Goal: Navigation & Orientation: Find specific page/section

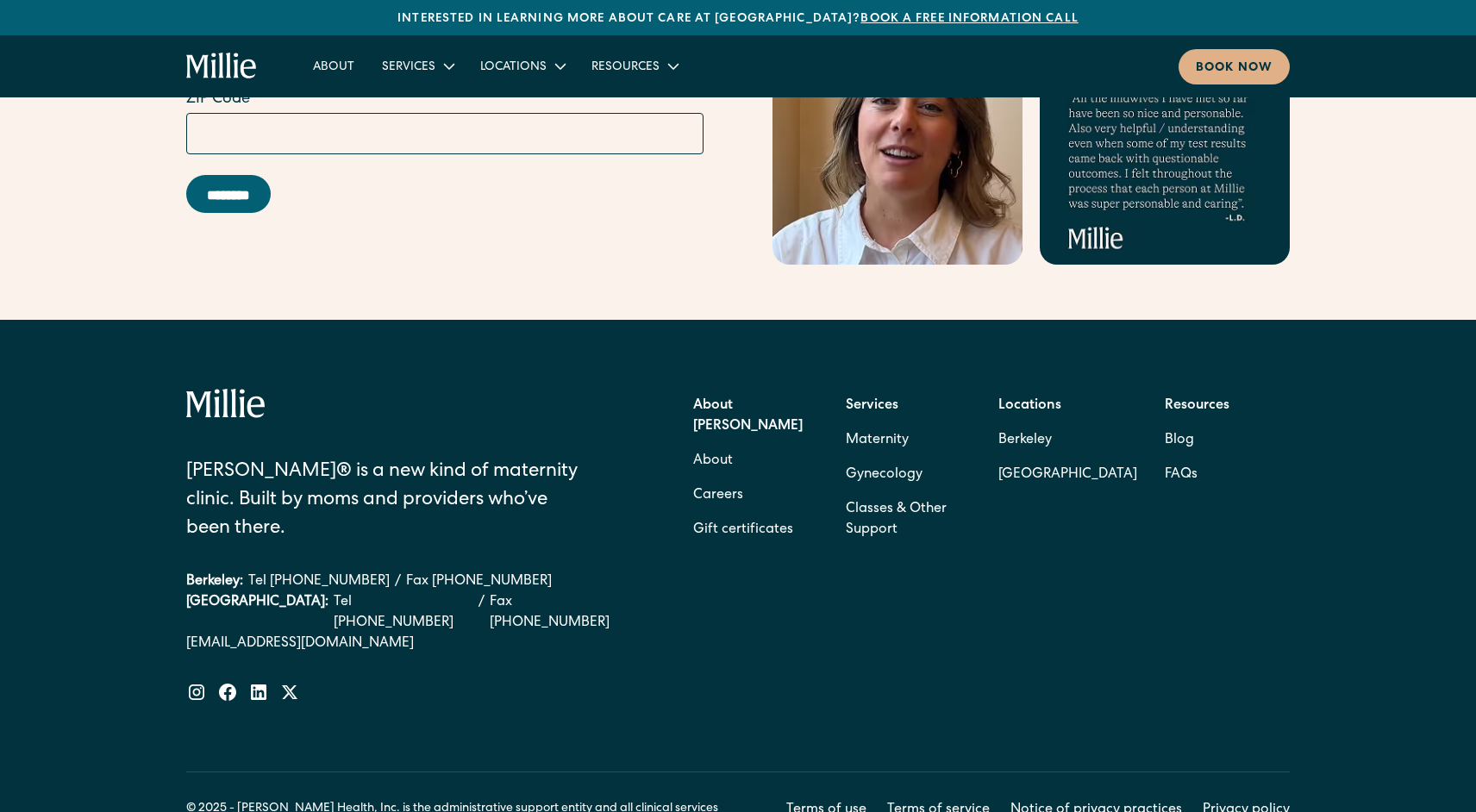
scroll to position [6934, 0]
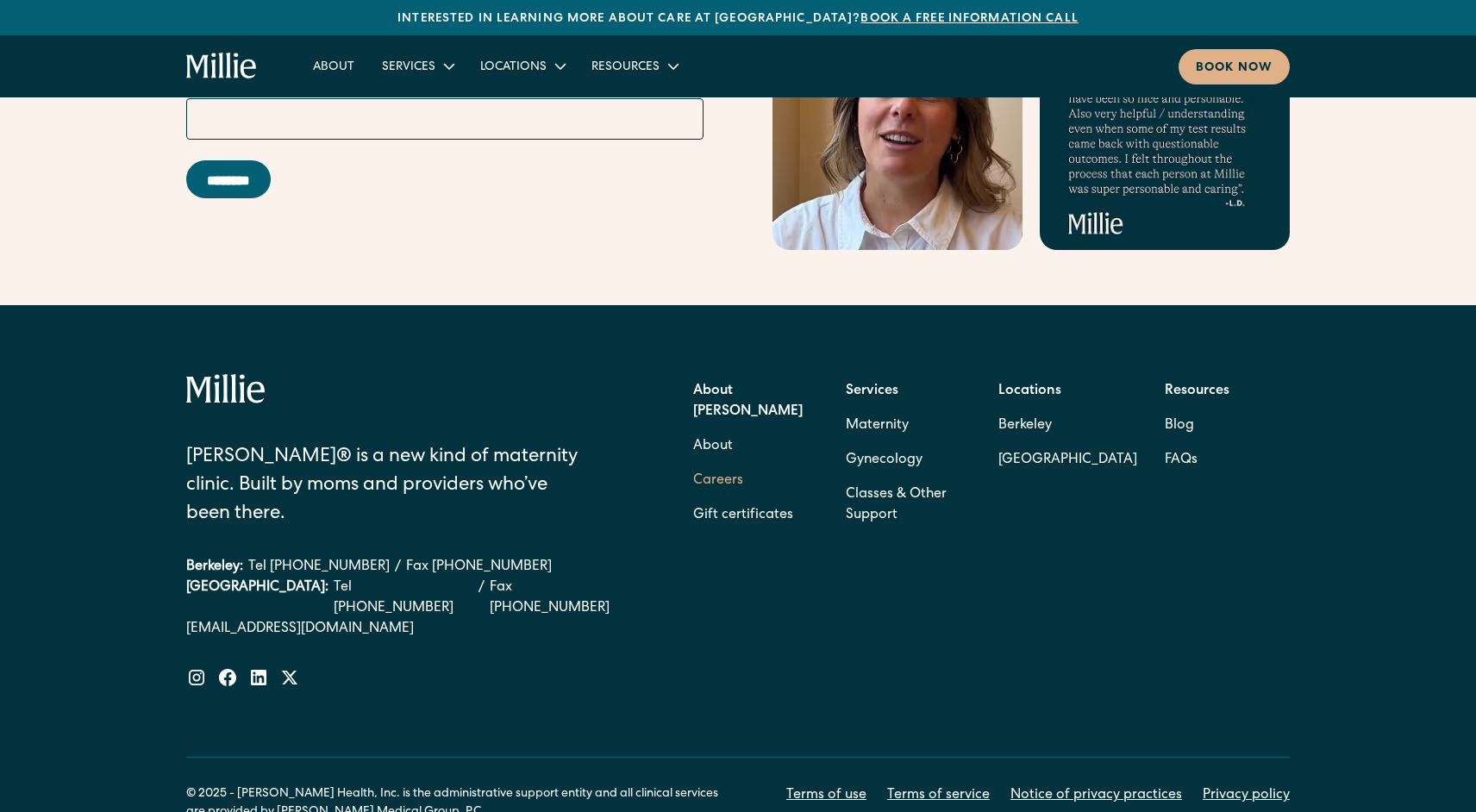
click at [709, 463] on link "Careers" at bounding box center [718, 480] width 50 height 34
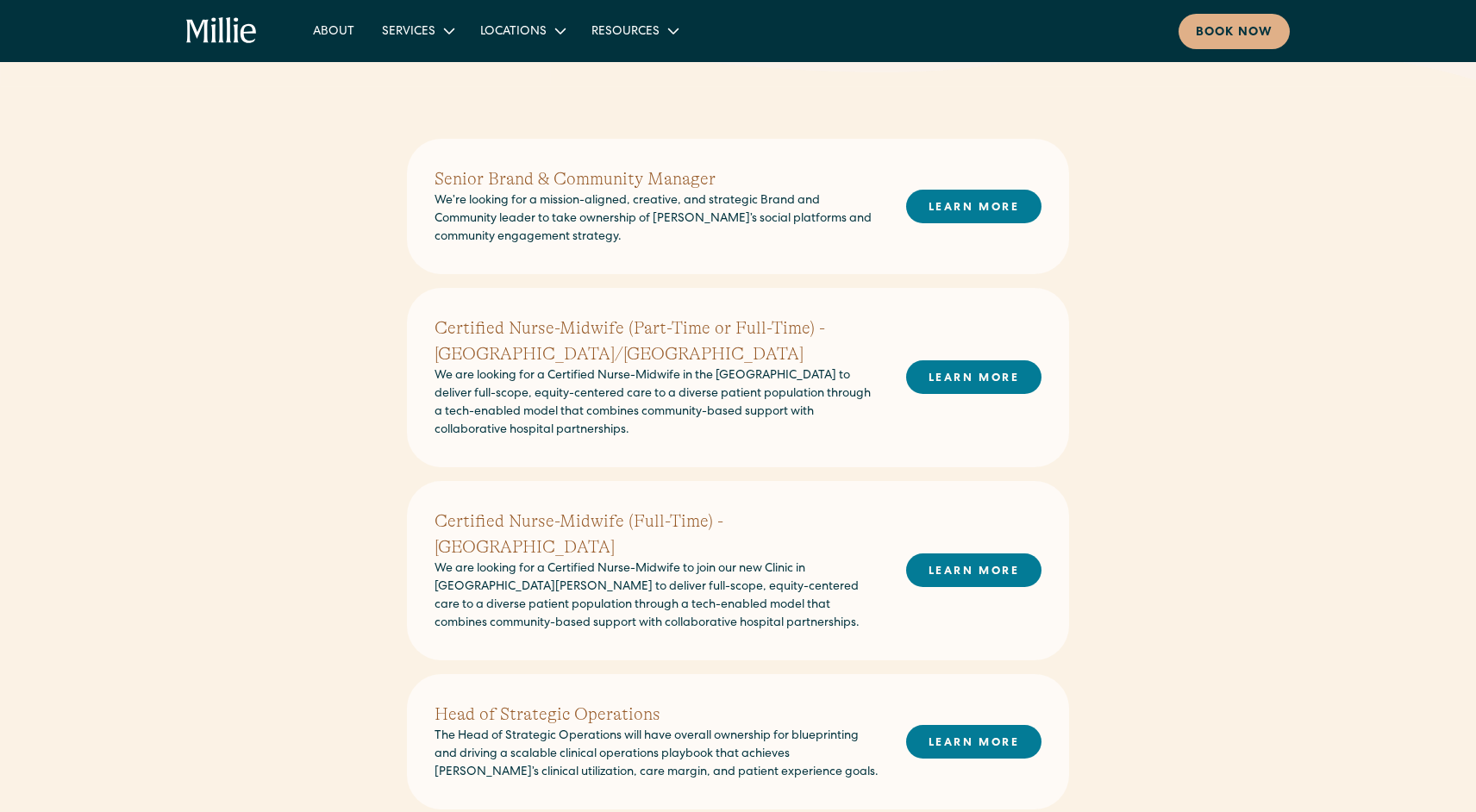
scroll to position [388, 0]
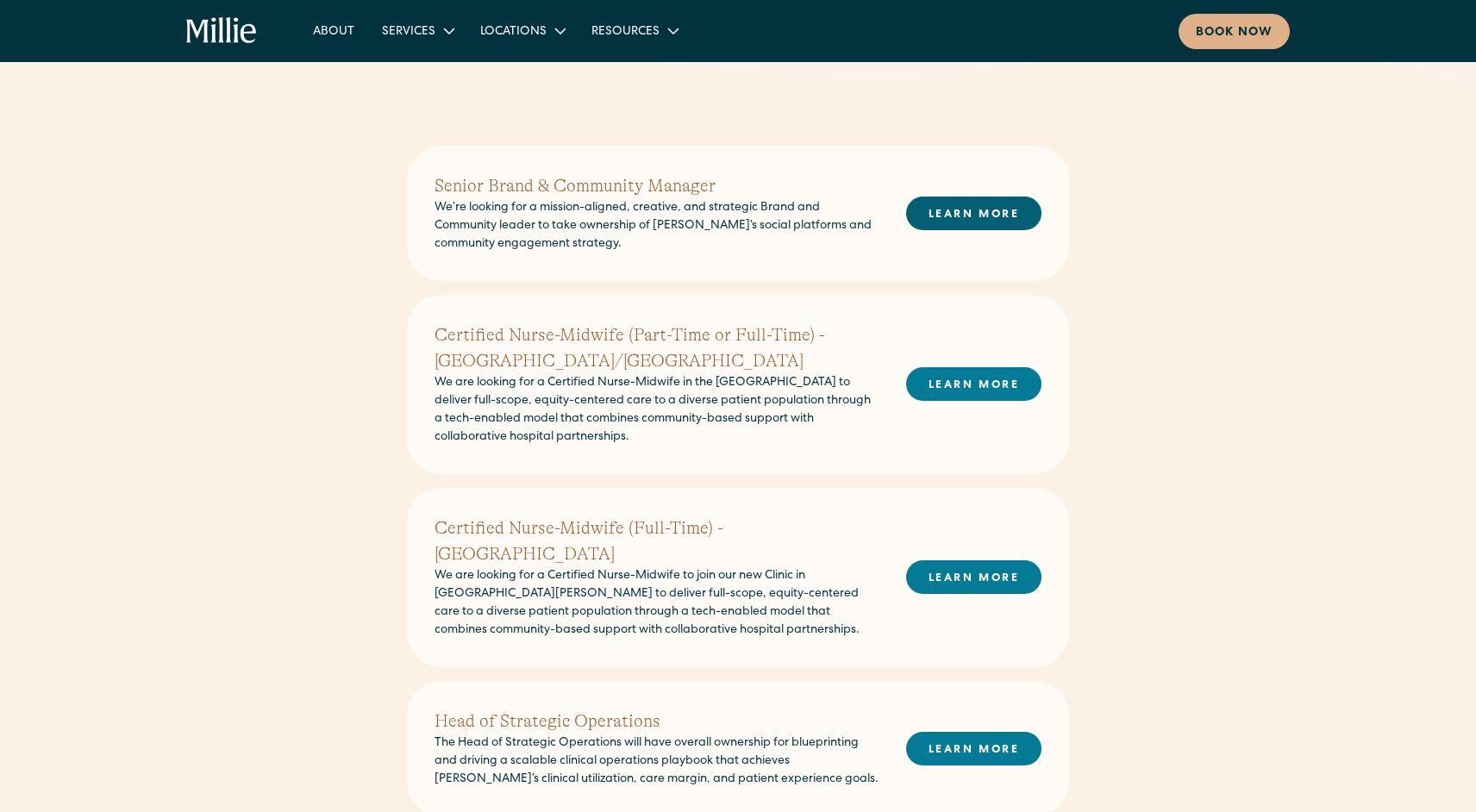
click at [956, 218] on link "LEARN MORE" at bounding box center [973, 213] width 135 height 34
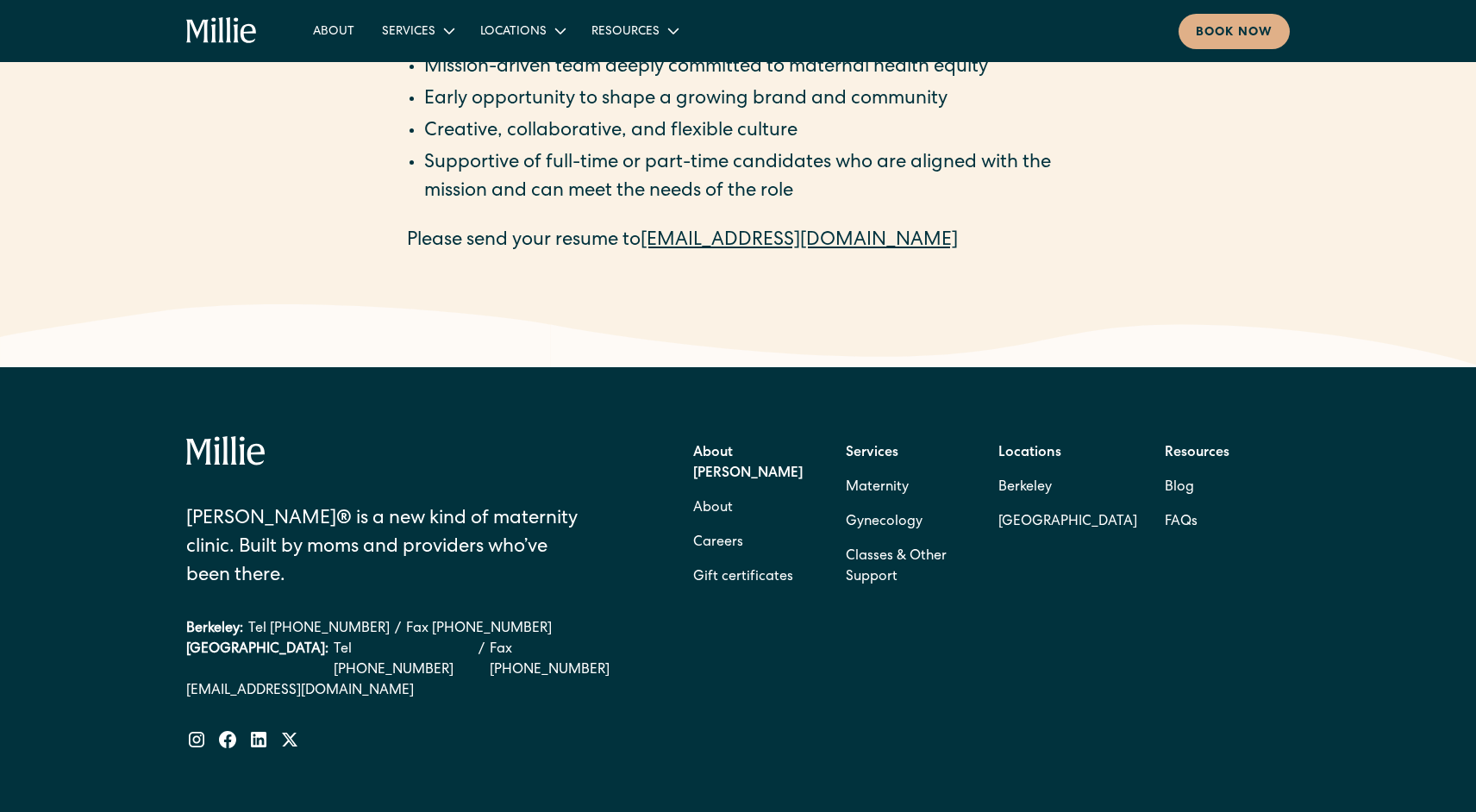
scroll to position [2765, 0]
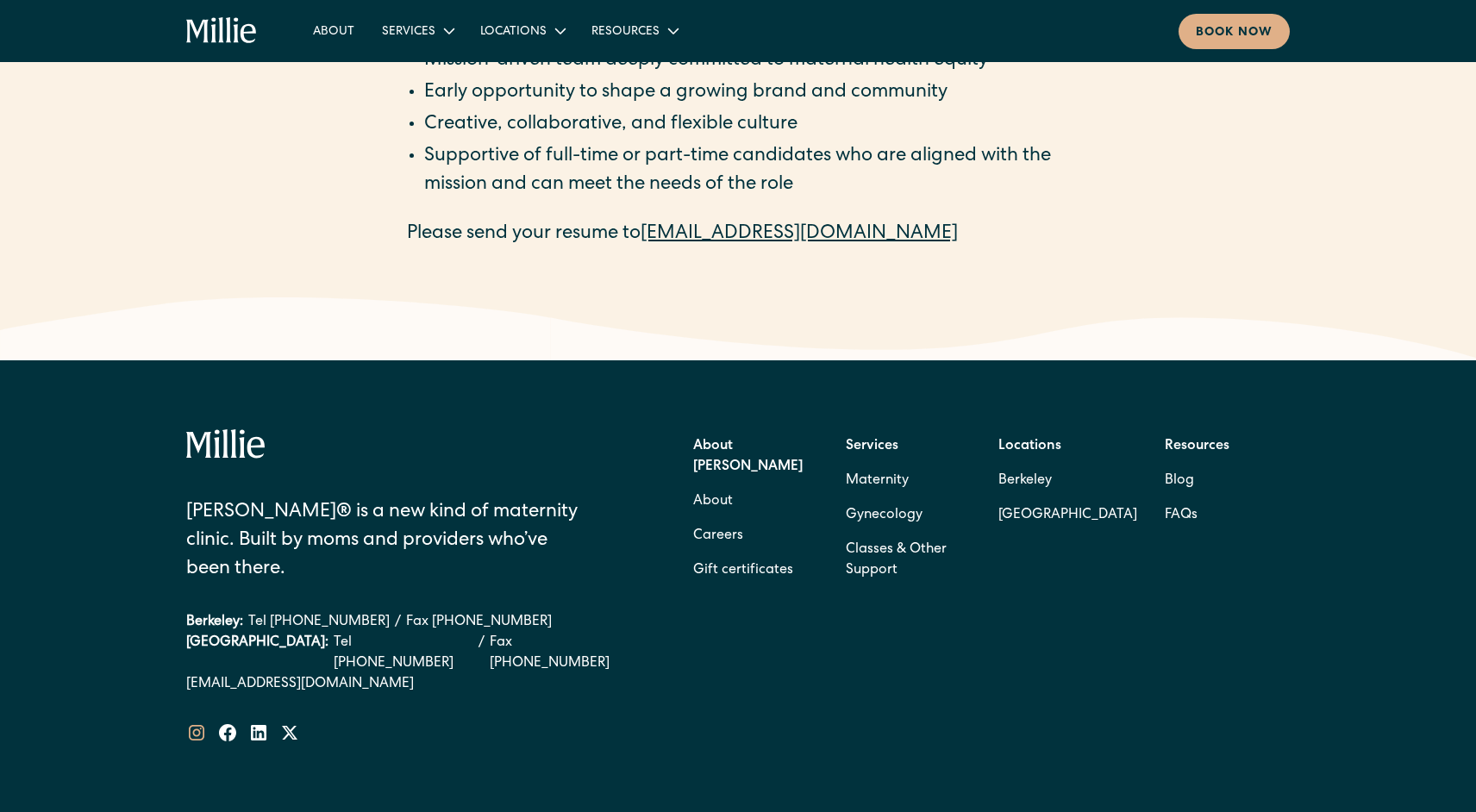
click at [196, 723] on icon at bounding box center [197, 733] width 21 height 21
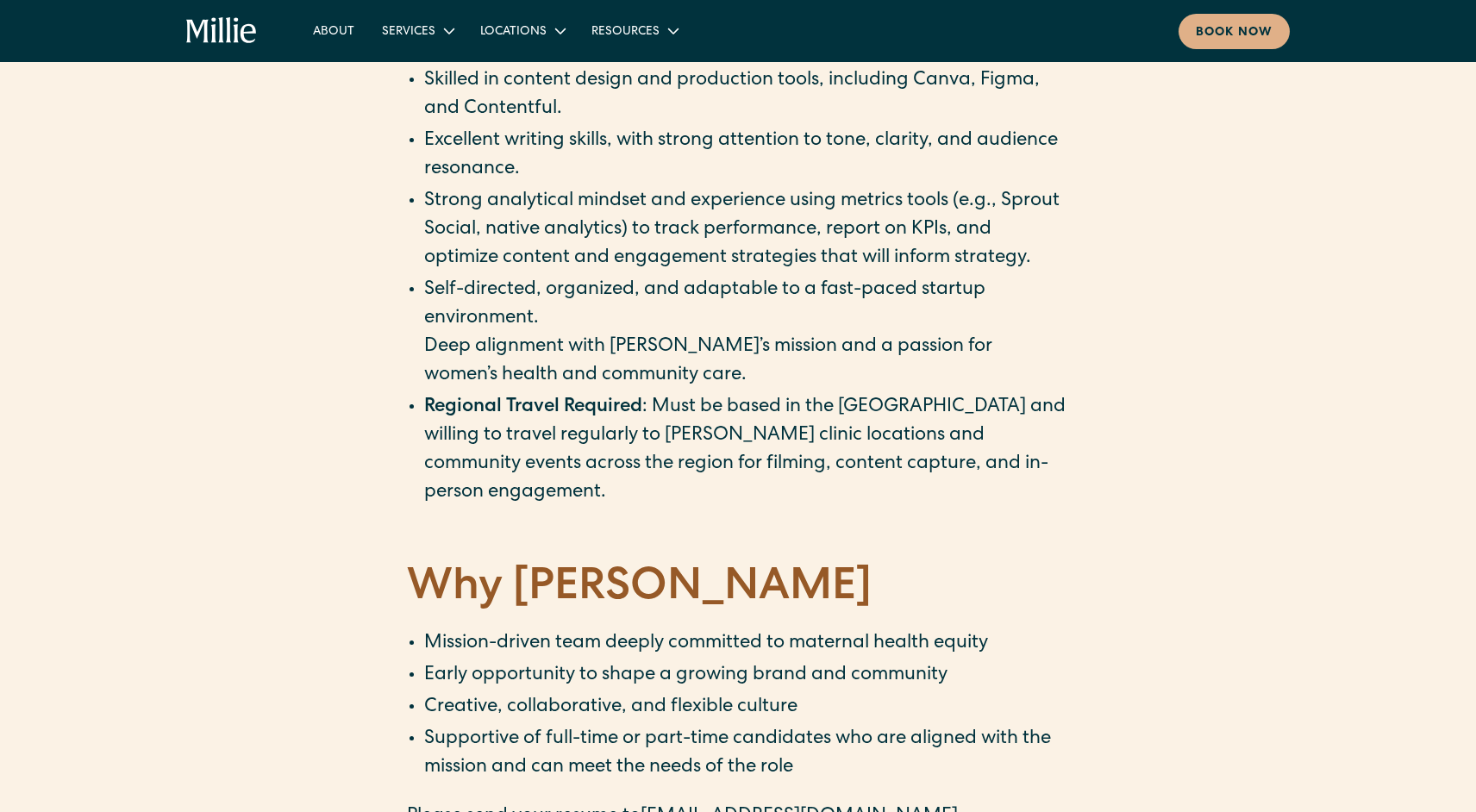
scroll to position [2181, 0]
